Goal: Task Accomplishment & Management: Use online tool/utility

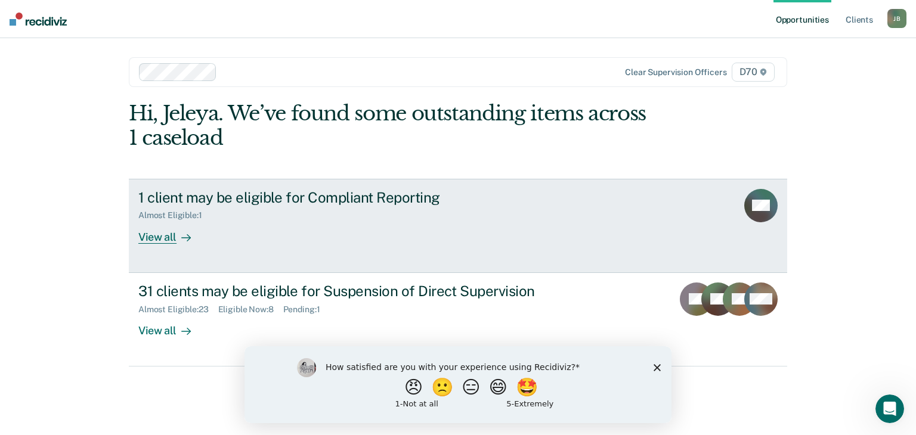
click at [381, 243] on link "1 client may be eligible for Compliant Reporting Almost Eligible : 1 View all AM" at bounding box center [458, 226] width 658 height 94
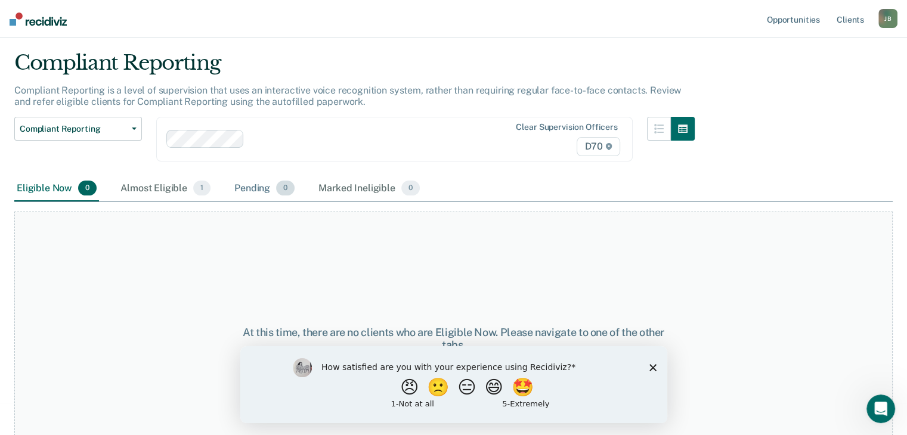
scroll to position [60, 0]
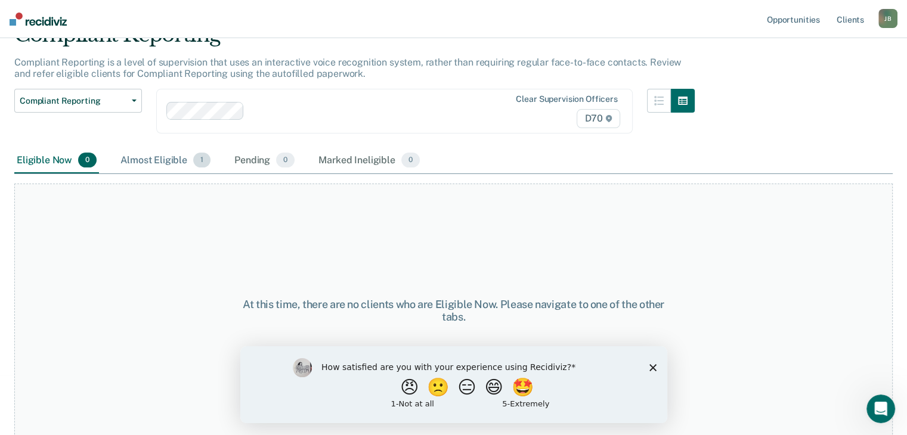
click at [162, 162] on div "Almost Eligible 1" at bounding box center [165, 161] width 95 height 26
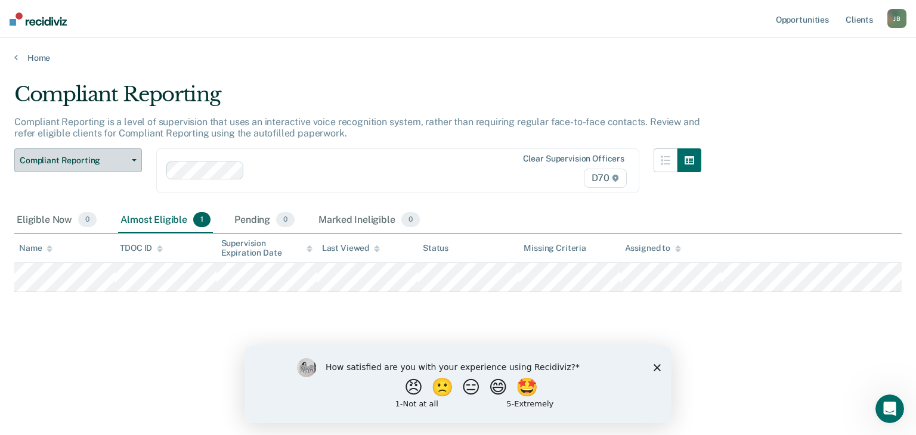
click at [39, 163] on span "Compliant Reporting" at bounding box center [73, 161] width 107 height 10
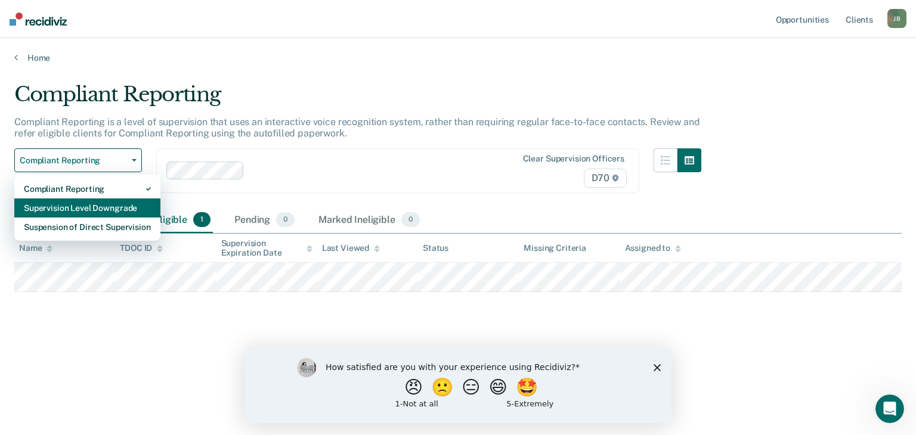
click at [59, 208] on div "Supervision Level Downgrade" at bounding box center [87, 207] width 127 height 19
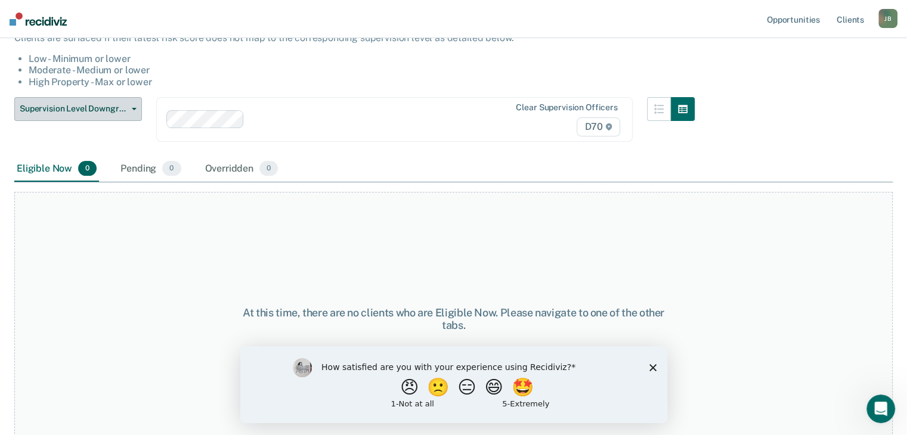
scroll to position [119, 0]
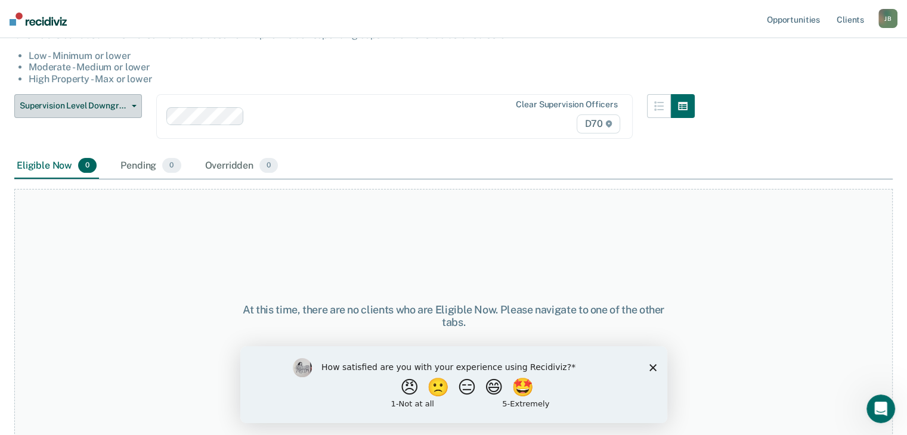
click at [98, 110] on span "Supervision Level Downgrade" at bounding box center [73, 106] width 107 height 10
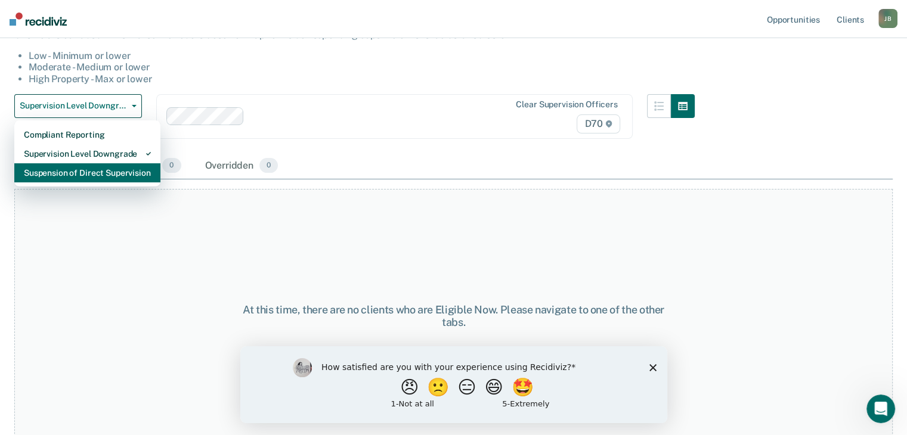
click at [88, 172] on div "Suspension of Direct Supervision" at bounding box center [87, 172] width 127 height 19
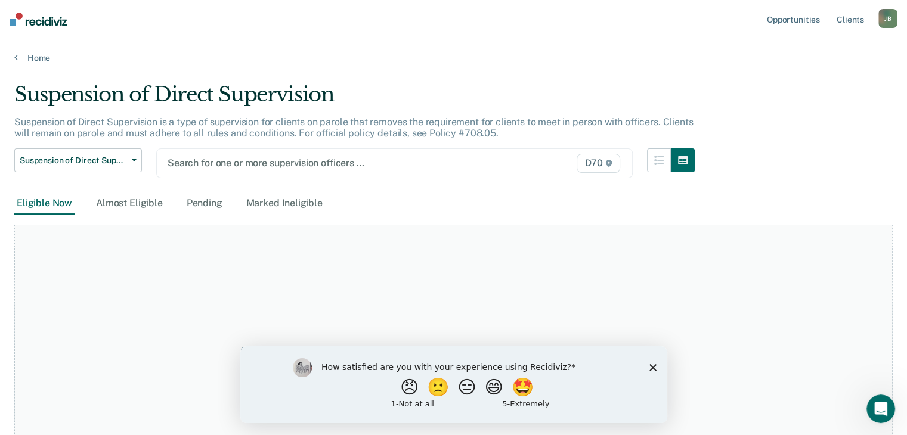
click at [248, 163] on div at bounding box center [326, 163] width 317 height 14
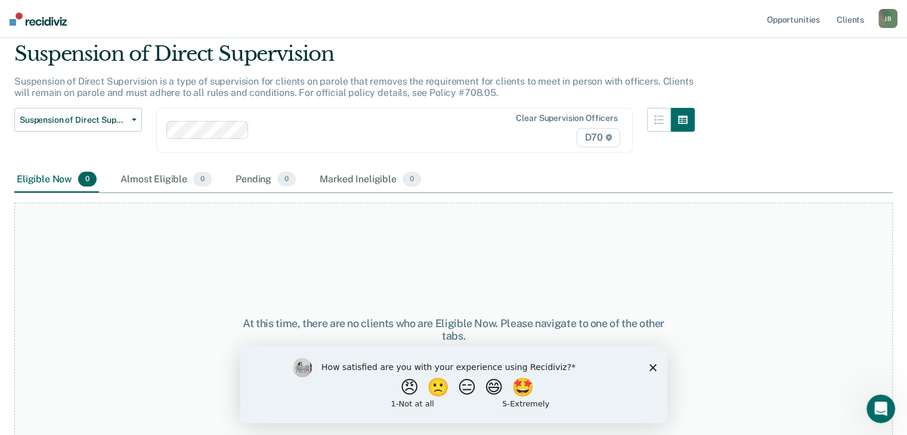
scroll to position [60, 0]
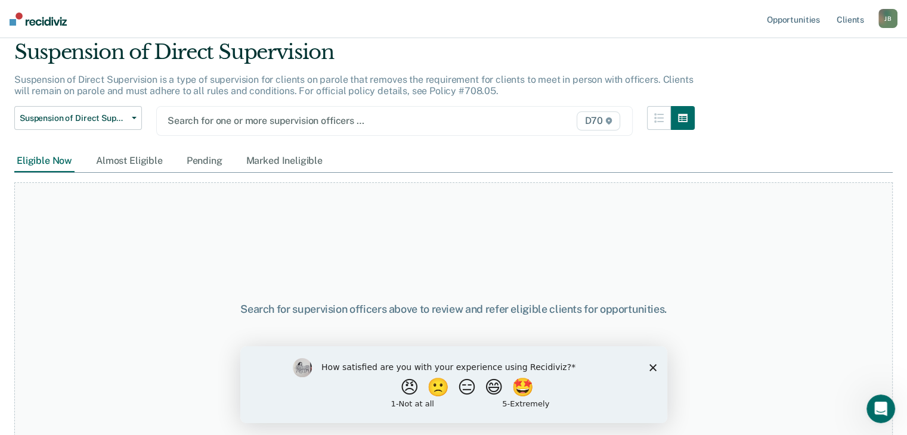
click at [233, 114] on div at bounding box center [326, 121] width 317 height 14
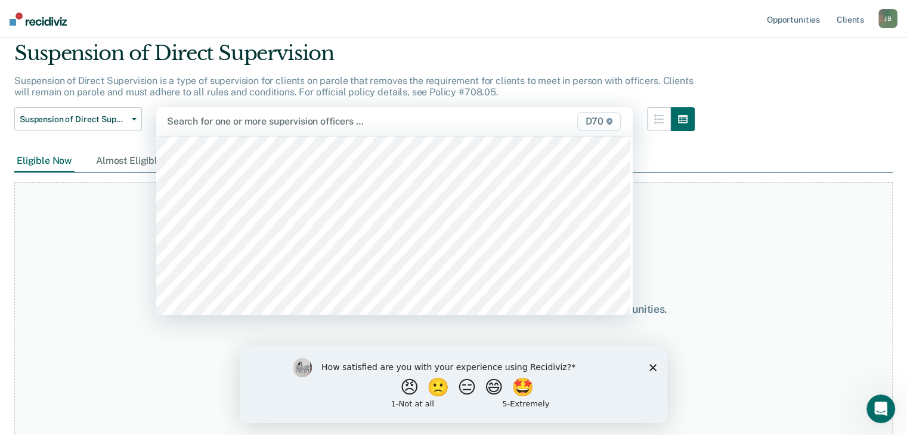
scroll to position [238, 0]
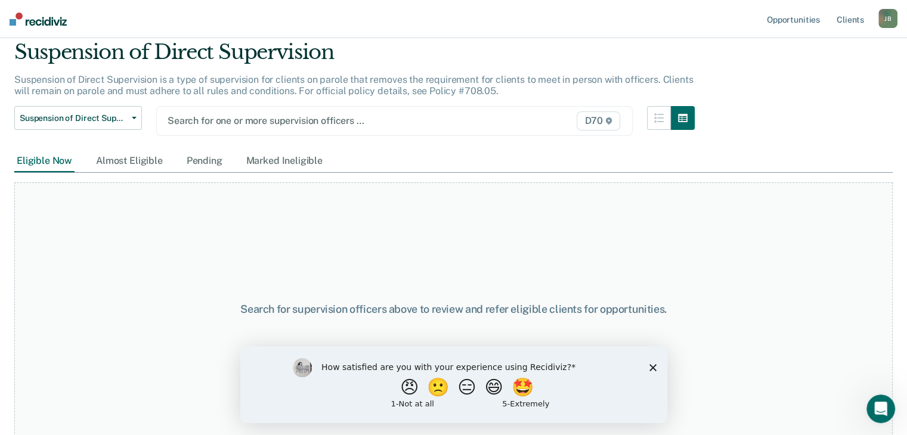
click at [262, 118] on div at bounding box center [326, 121] width 317 height 14
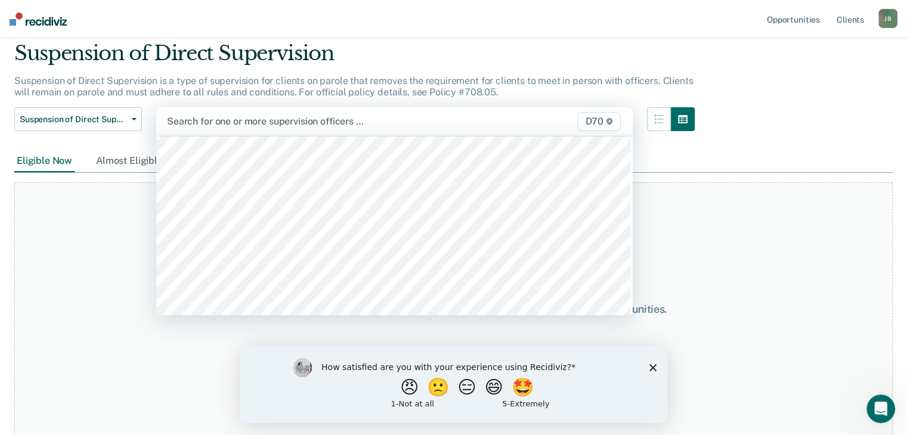
scroll to position [1013, 0]
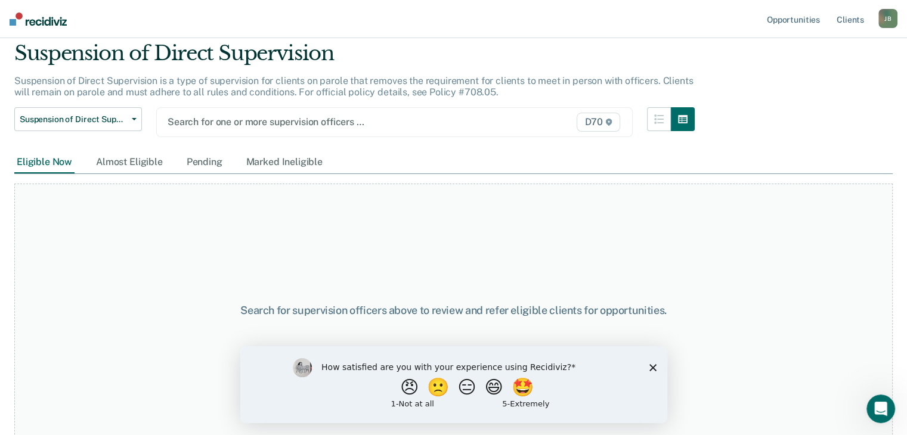
click at [234, 117] on div at bounding box center [326, 122] width 317 height 14
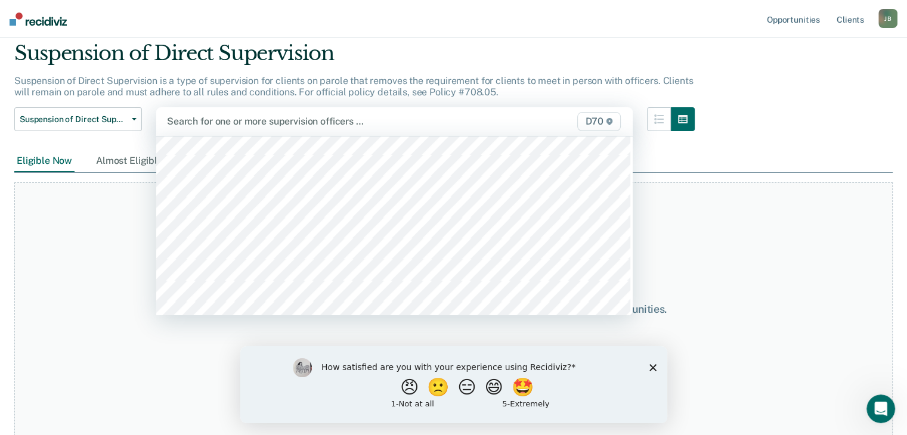
scroll to position [1073, 0]
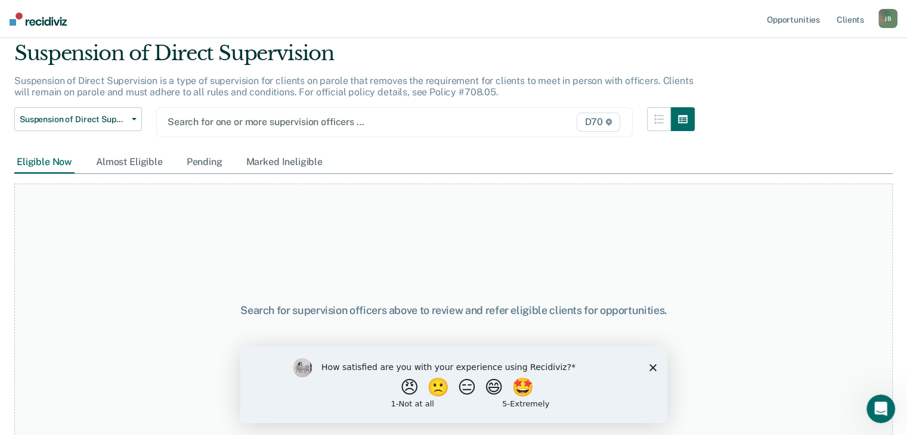
click at [229, 125] on div at bounding box center [326, 122] width 317 height 14
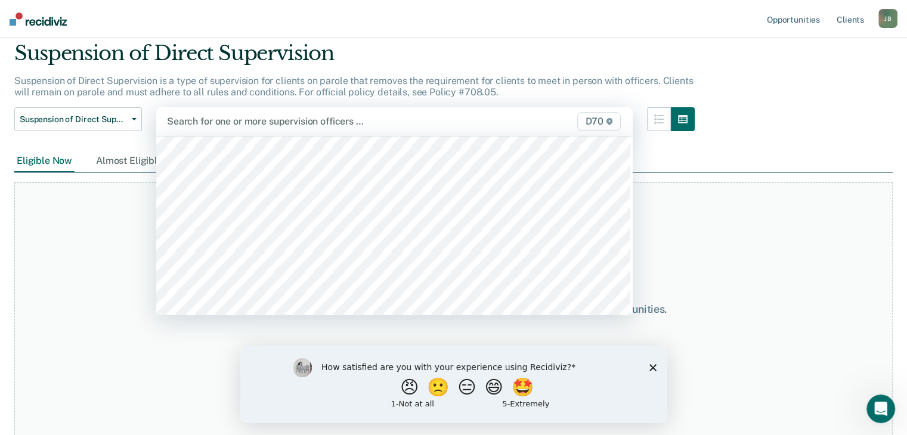
scroll to position [835, 0]
